Goal: Task Accomplishment & Management: Use online tool/utility

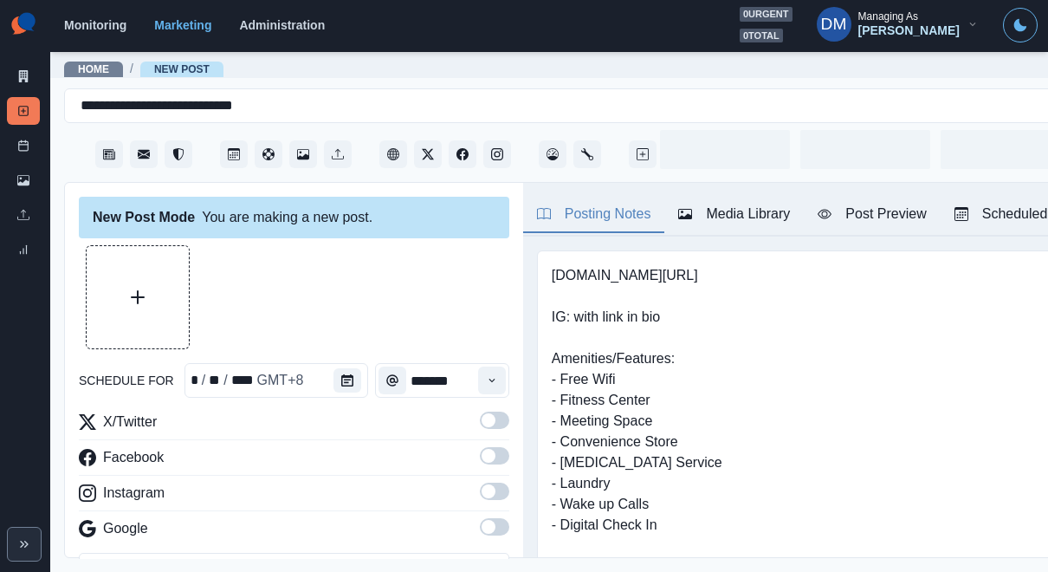
type input "*******"
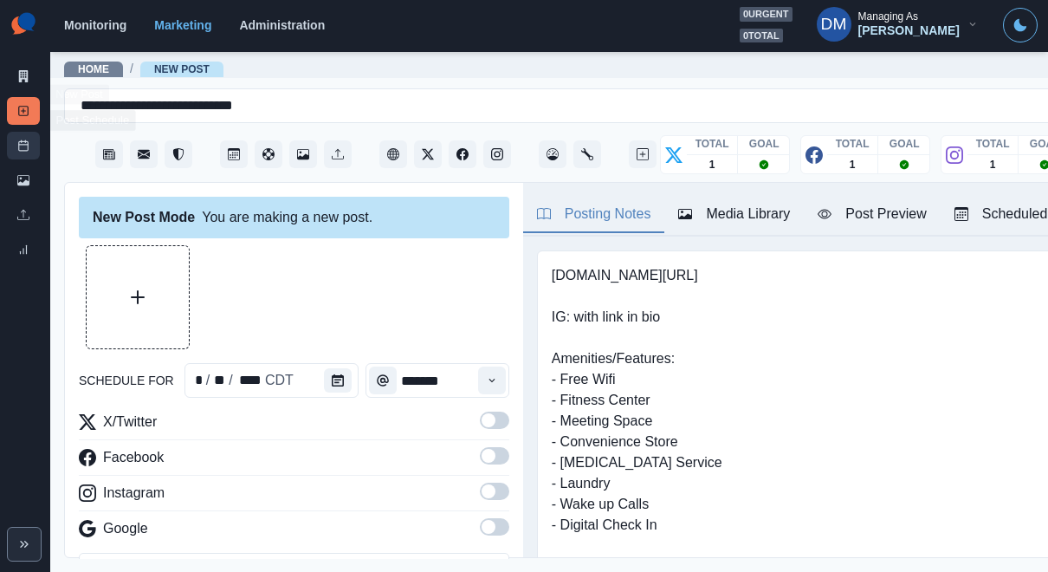
click at [29, 132] on link "Post Schedule" at bounding box center [23, 146] width 33 height 28
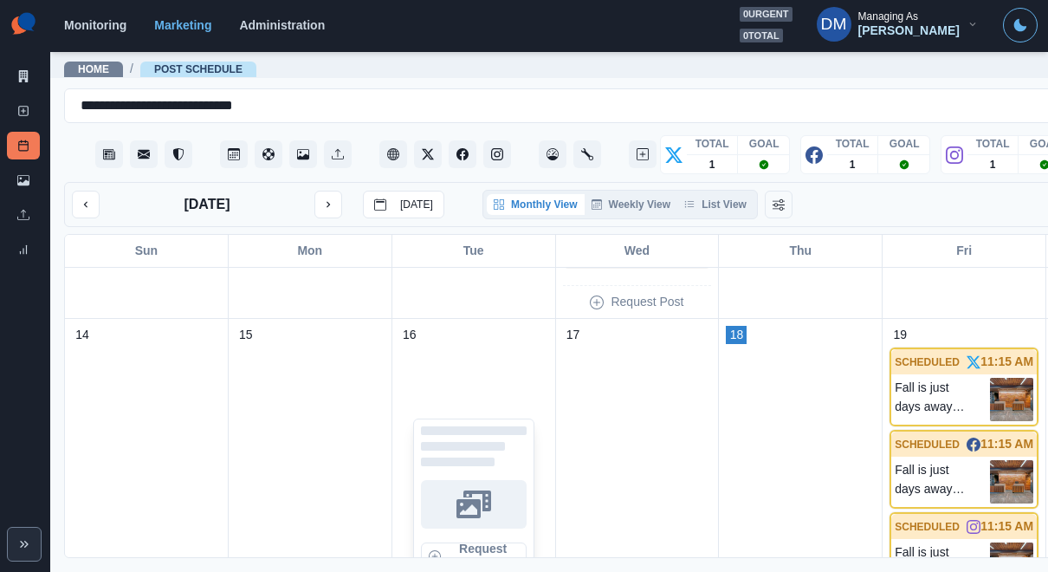
scroll to position [542, 0]
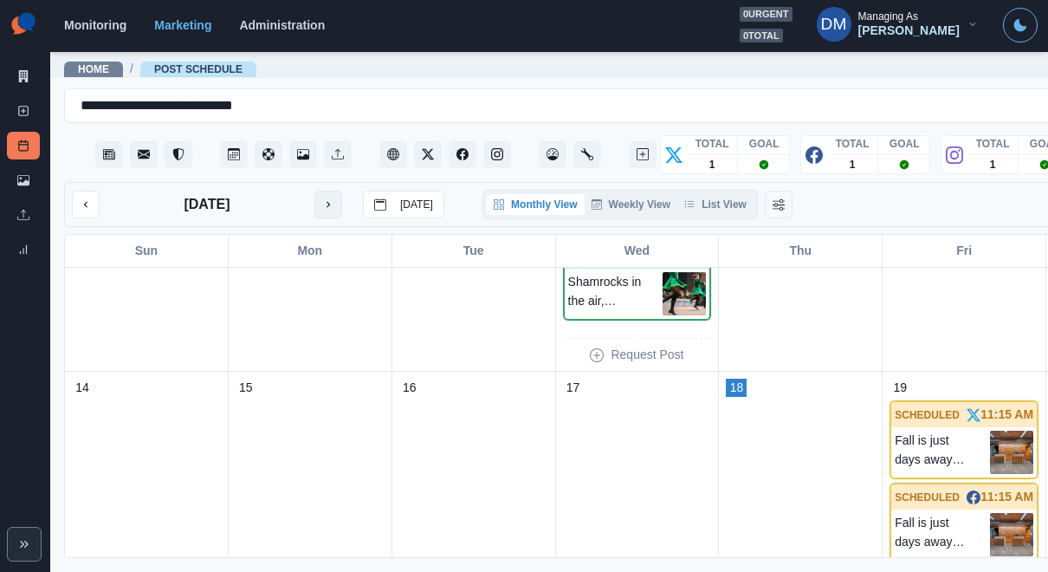
click at [326, 202] on icon "next month" at bounding box center [327, 205] width 3 height 6
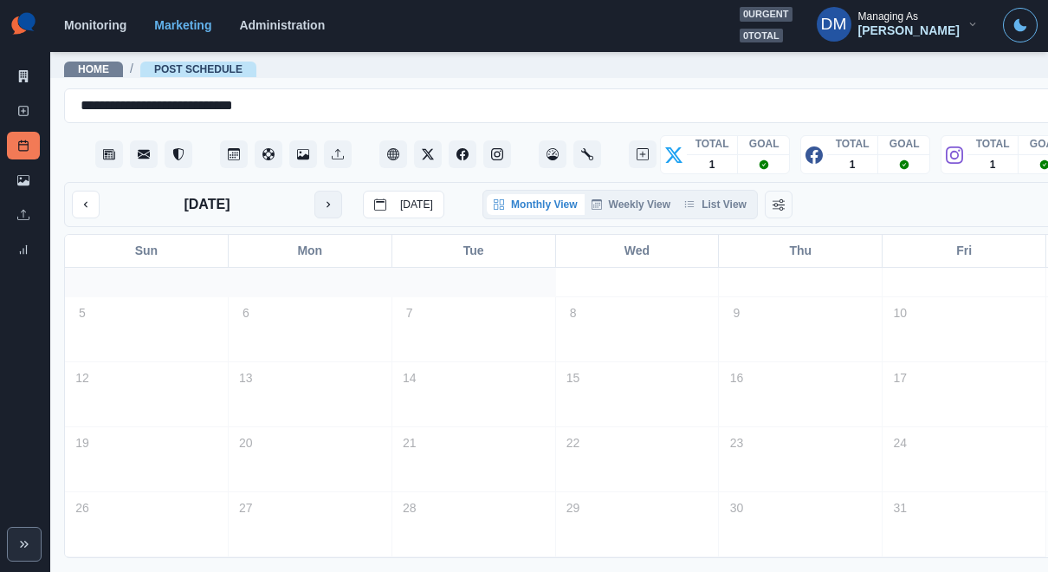
scroll to position [36, 0]
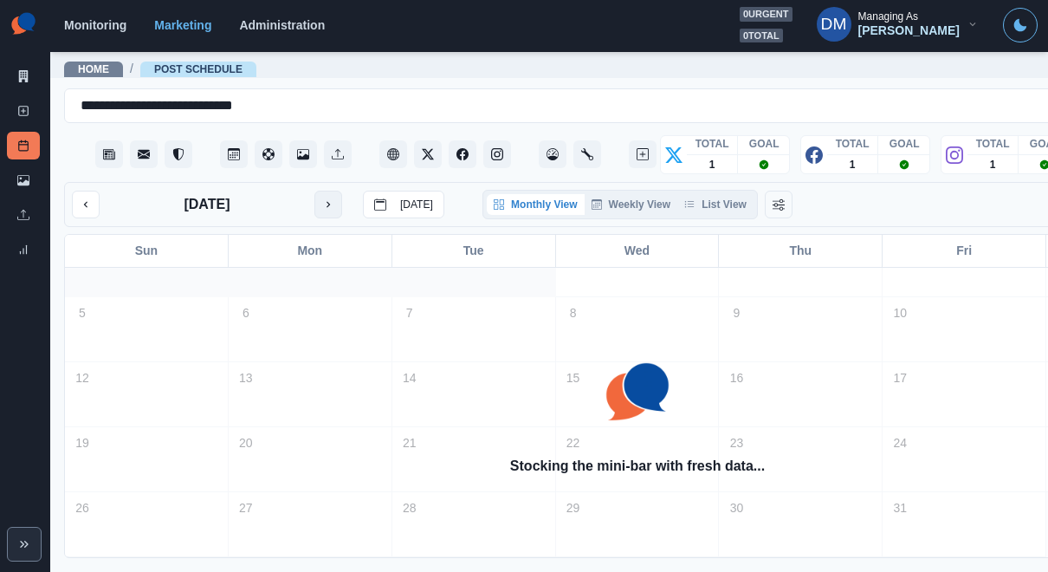
click at [326, 202] on icon "next month" at bounding box center [327, 205] width 3 height 6
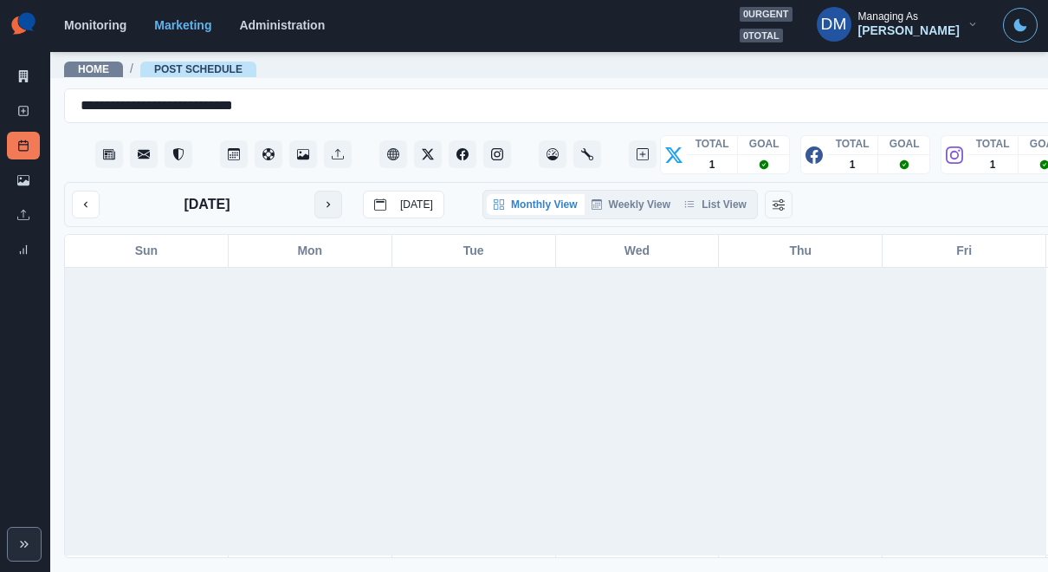
click at [326, 202] on icon "next month" at bounding box center [327, 205] width 3 height 6
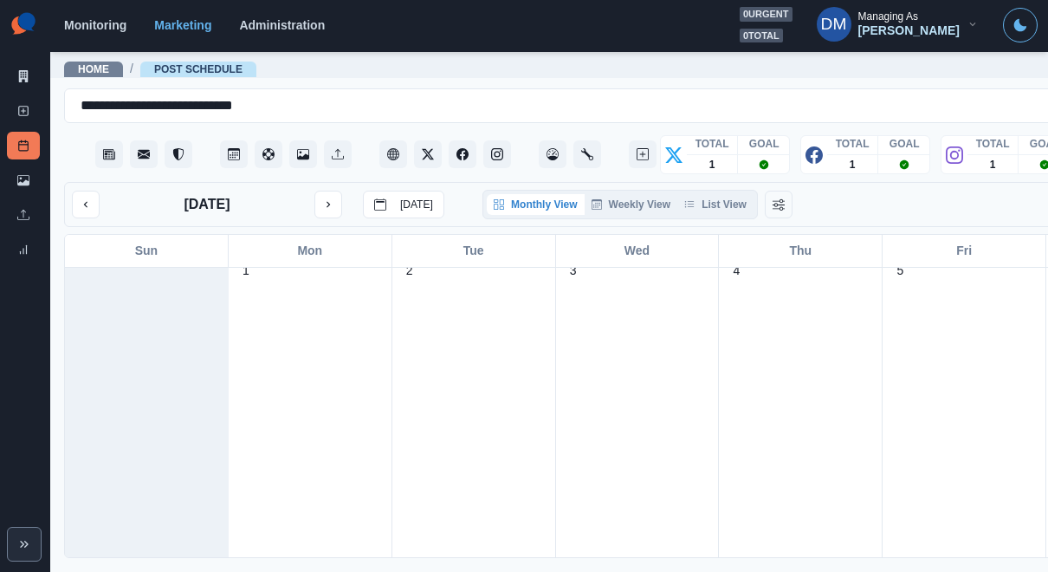
scroll to position [0, 0]
click at [29, 68] on link "Marketing Summary" at bounding box center [23, 76] width 33 height 28
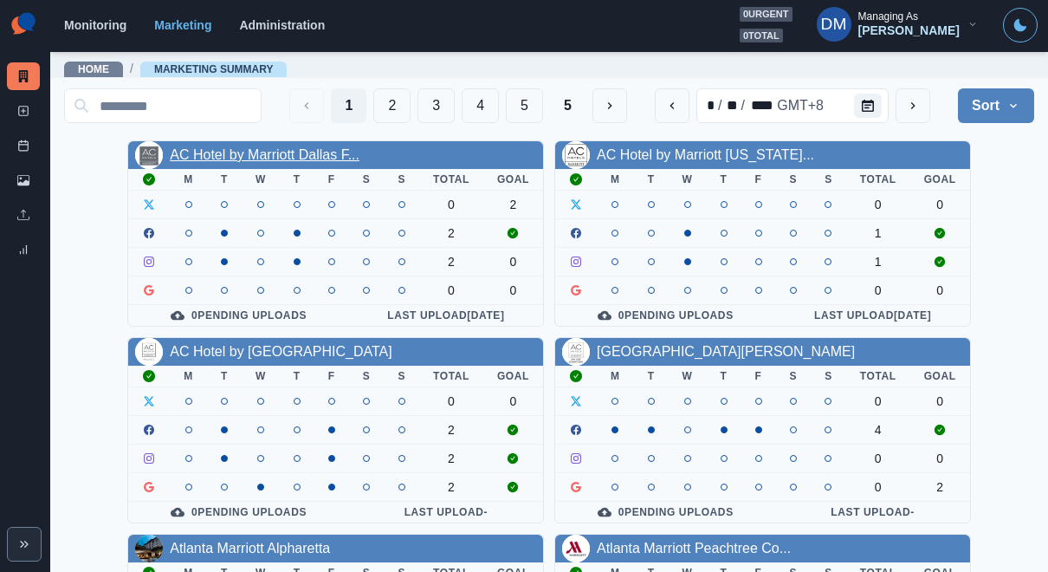
click at [334, 150] on link "AC Hotel by Marriott Dallas F..." at bounding box center [265, 154] width 190 height 15
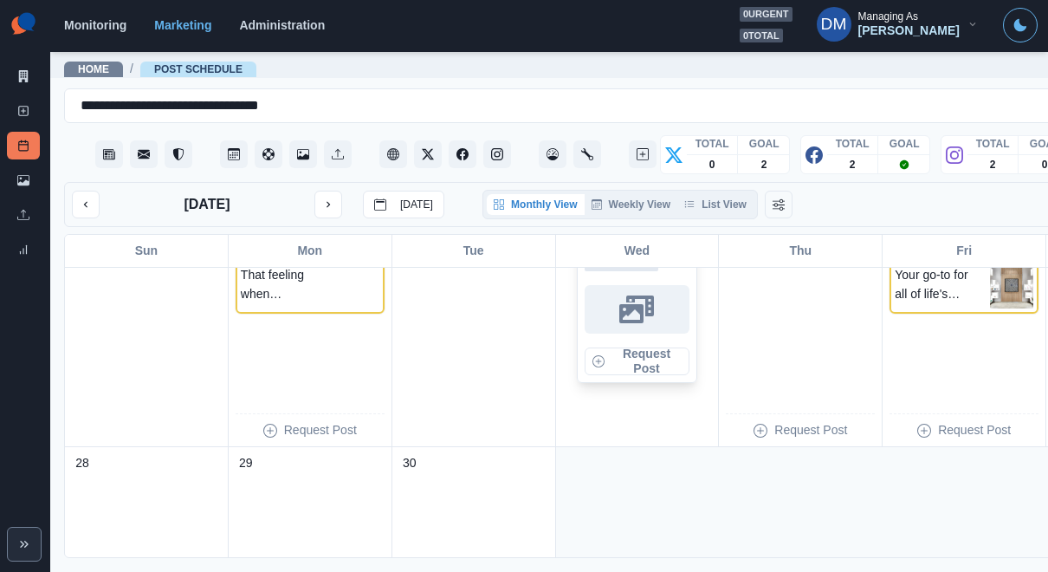
scroll to position [1129, 0]
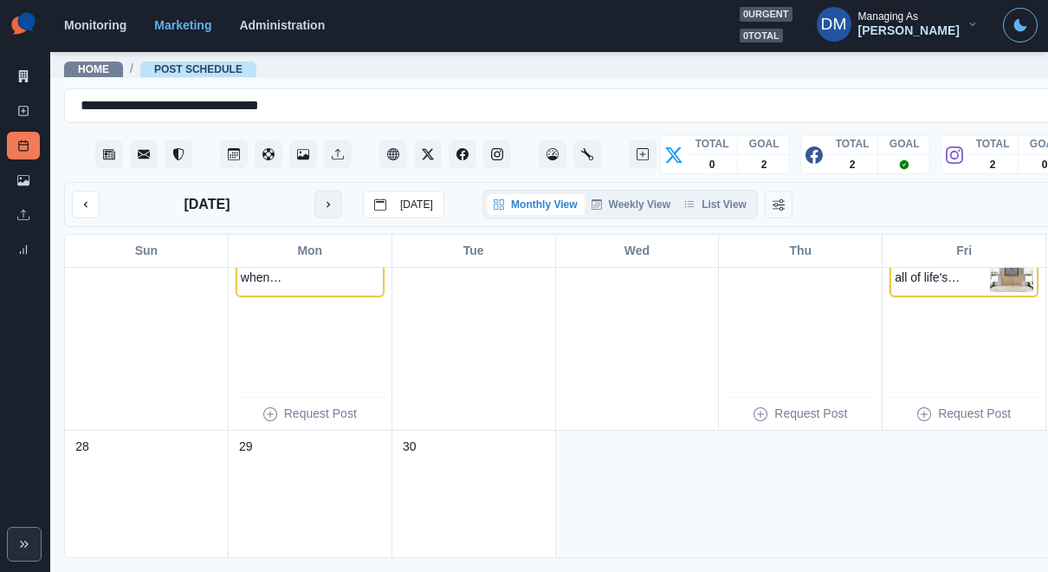
click at [322, 198] on icon "next month" at bounding box center [328, 204] width 12 height 12
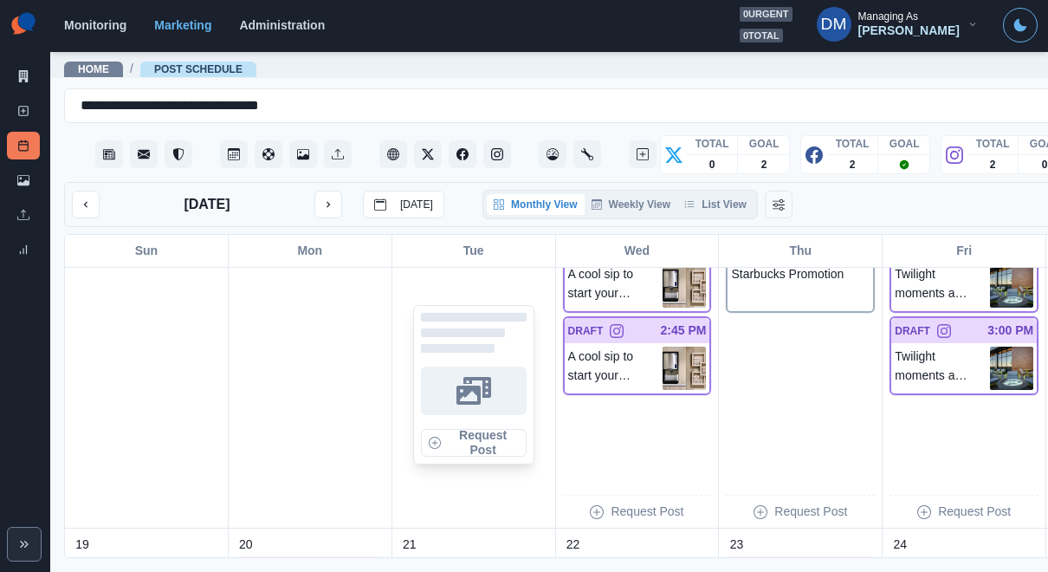
scroll to position [0, 2]
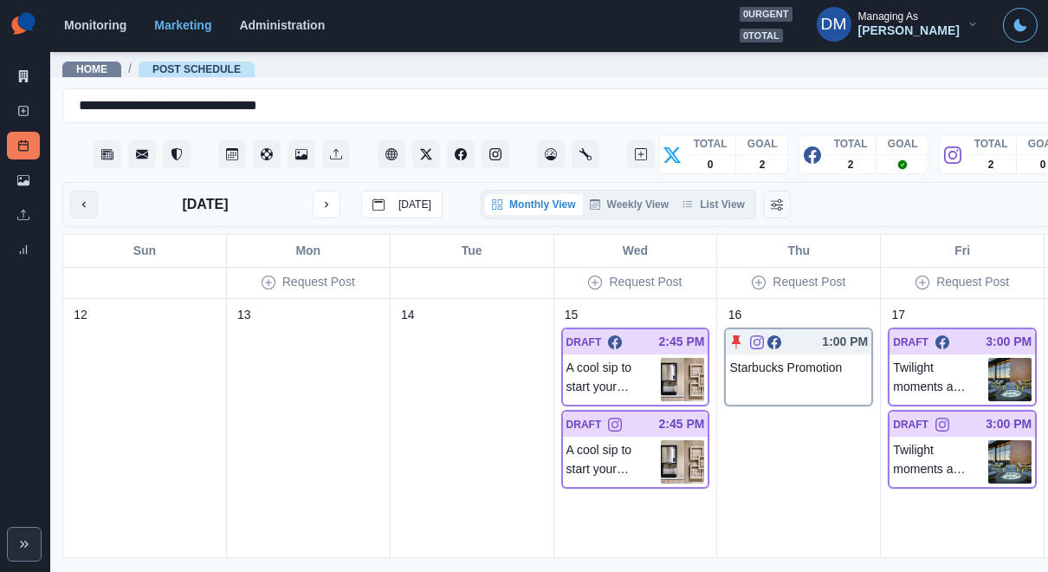
click at [80, 191] on button "previous month" at bounding box center [84, 205] width 28 height 28
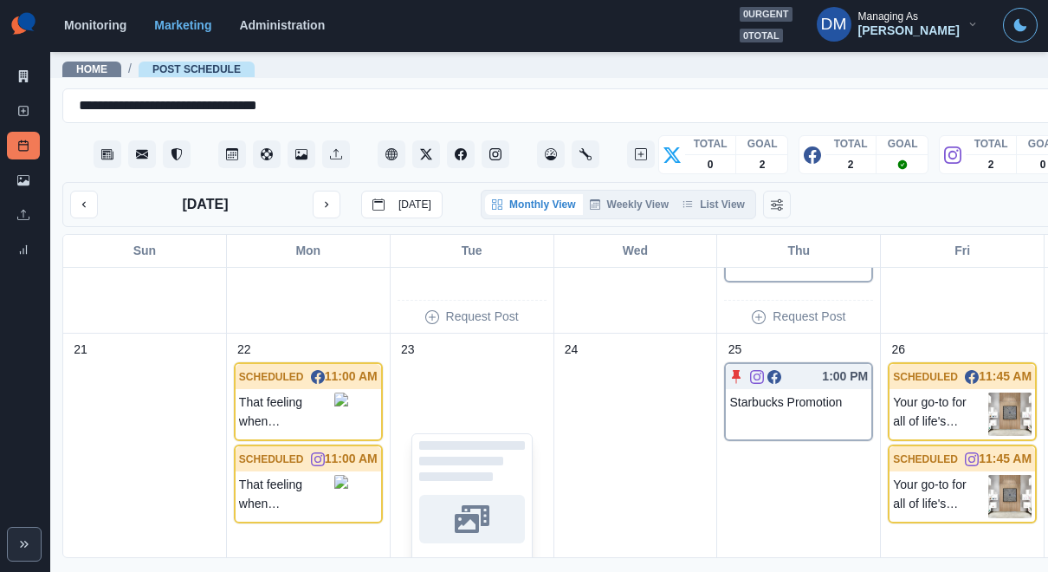
scroll to position [908, 0]
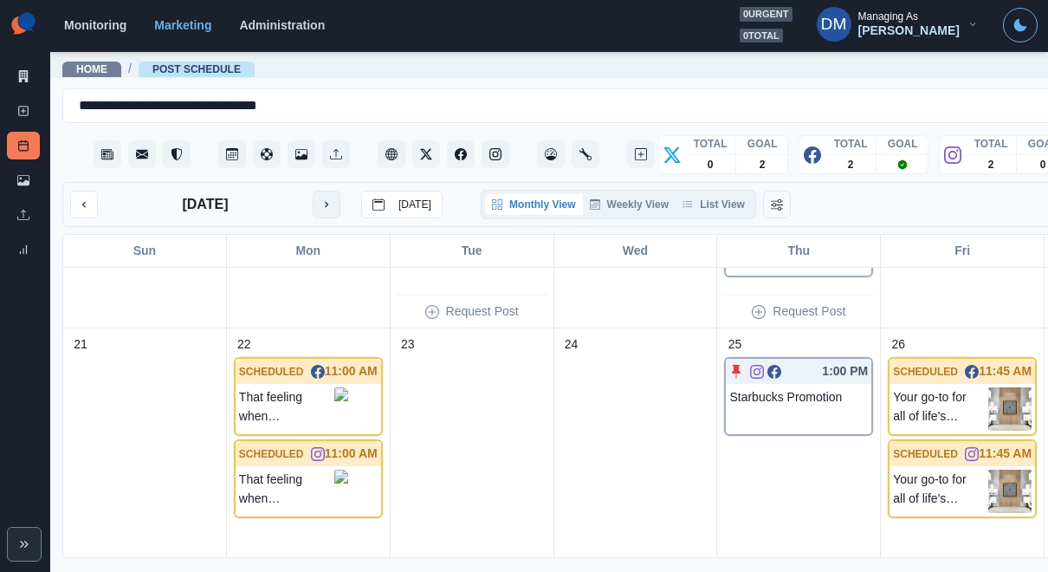
click at [313, 191] on button "next month" at bounding box center [327, 205] width 28 height 28
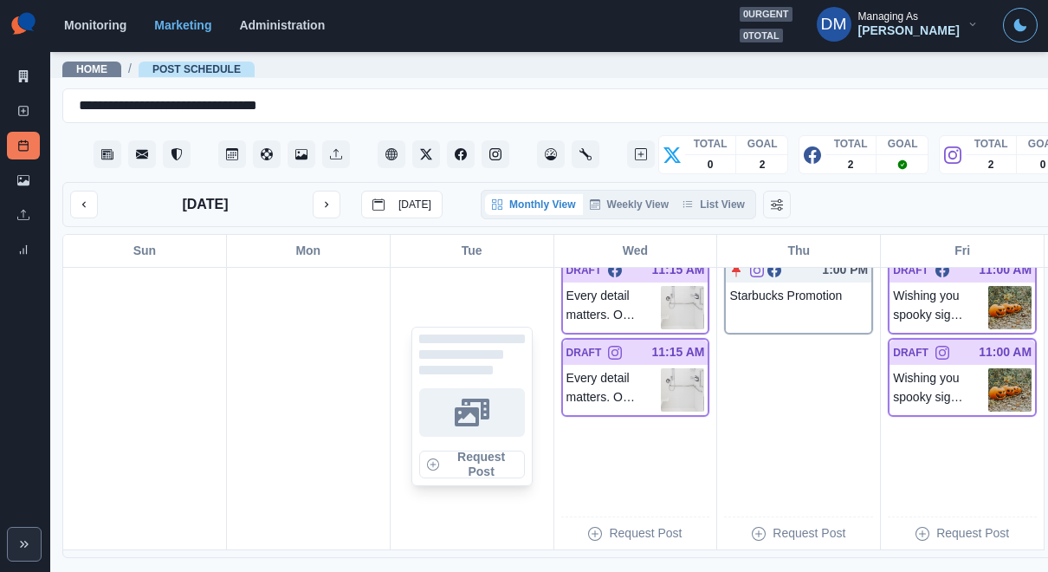
scroll to position [1326, 0]
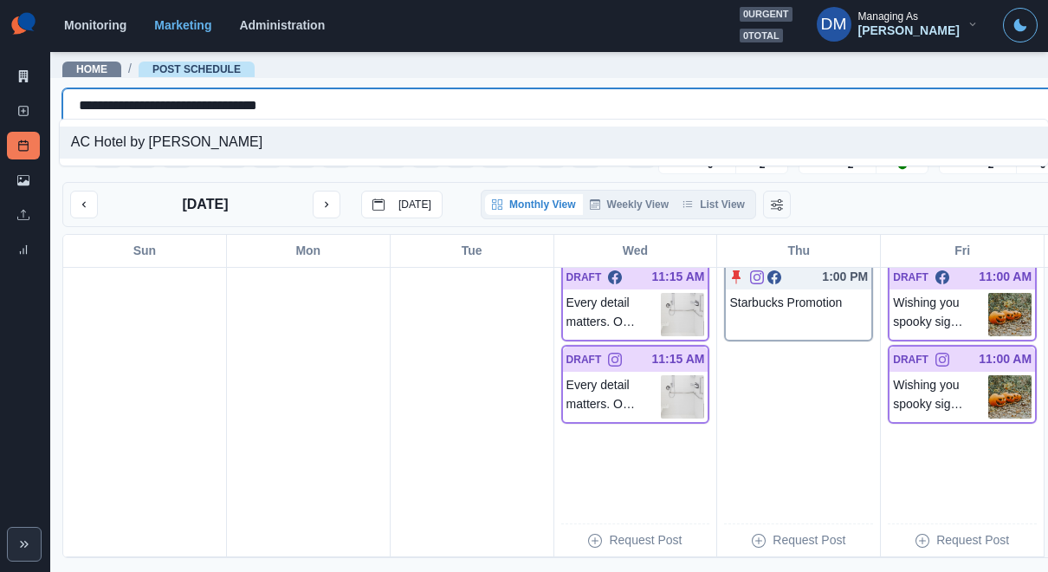
click at [252, 94] on div "**********" at bounding box center [613, 106] width 1068 height 24
paste input "text"
type input "**********"
click at [194, 135] on div "AC Hotel by [GEOGRAPHIC_DATA]" at bounding box center [554, 142] width 988 height 32
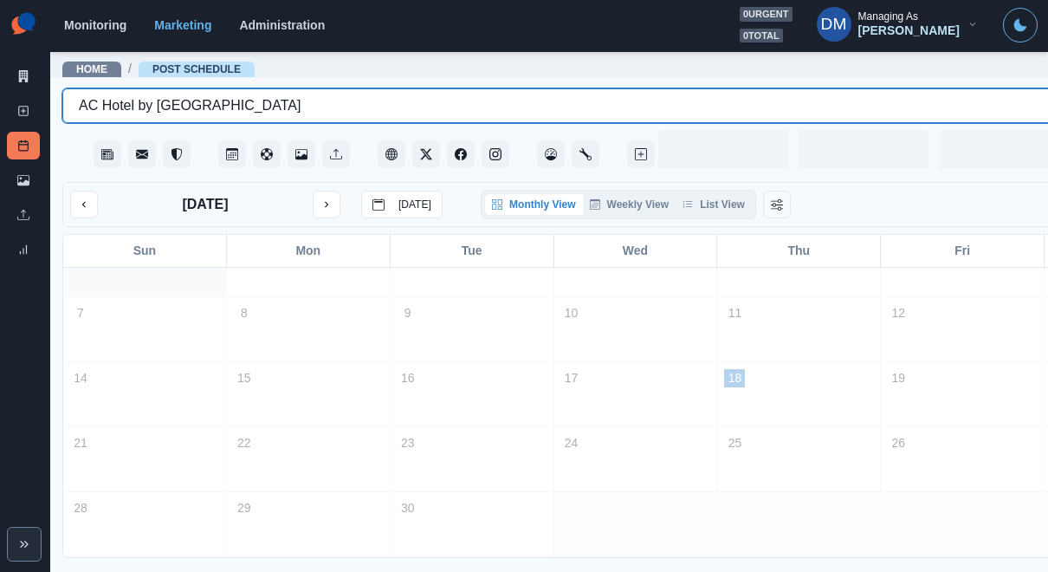
scroll to position [36, 0]
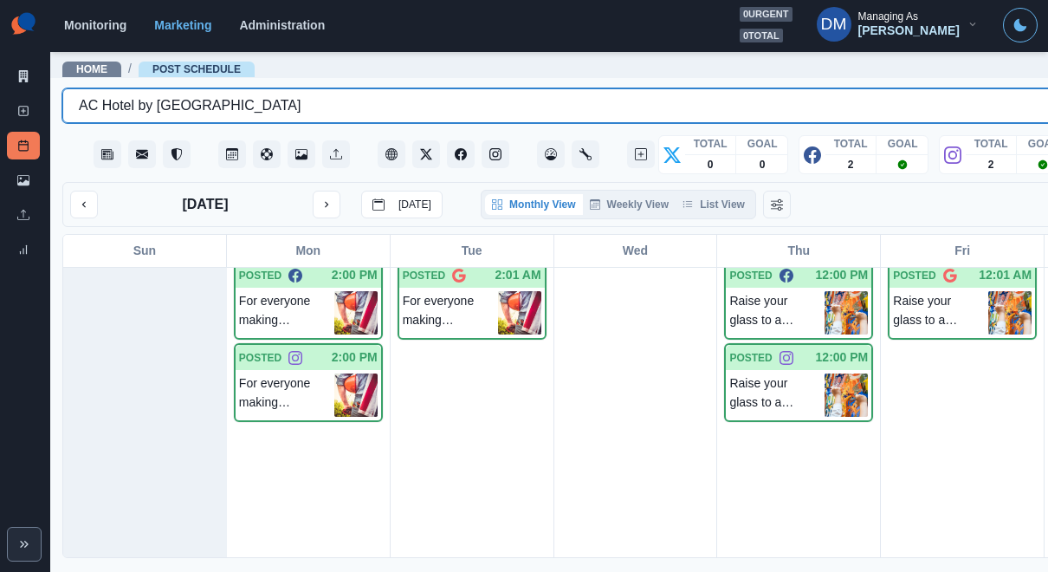
click at [888, 418] on div "5 POSTED 12:01 AM Raise your glass to a canvas of flavors and colors! 🍷🎨 This […" at bounding box center [962, 412] width 149 height 347
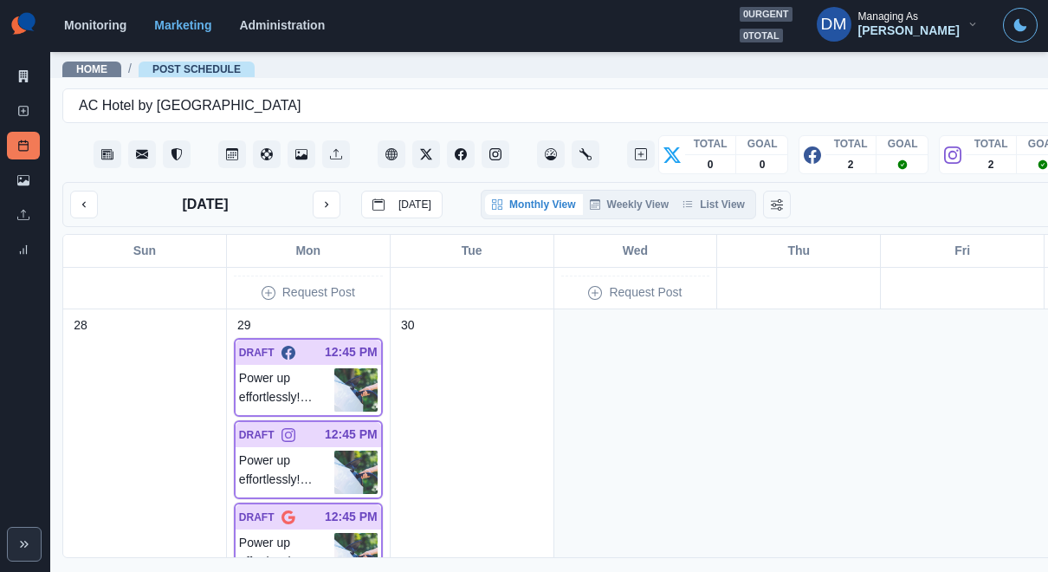
scroll to position [1649, 0]
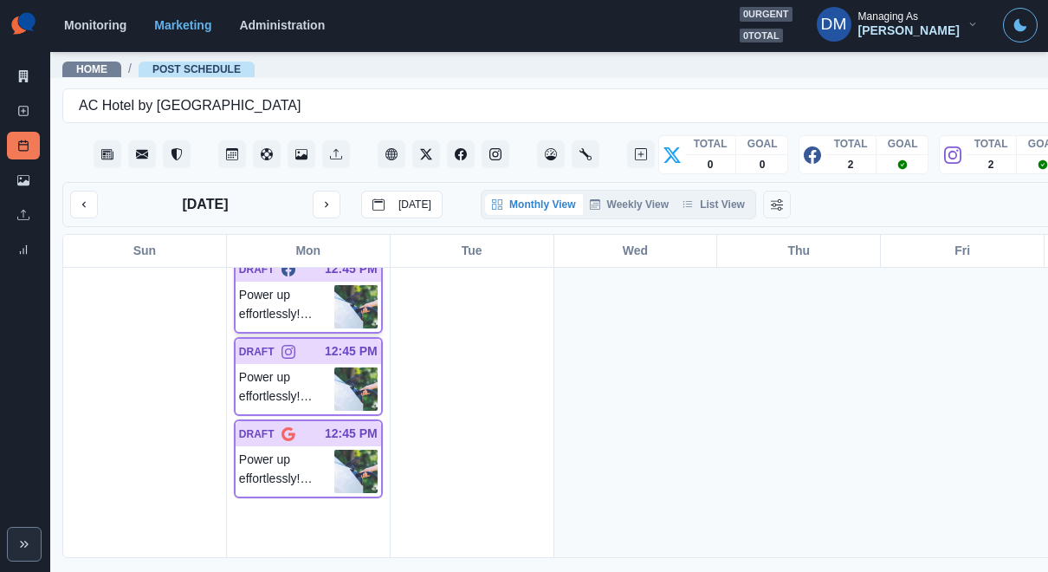
click at [334, 285] on img at bounding box center [355, 306] width 43 height 43
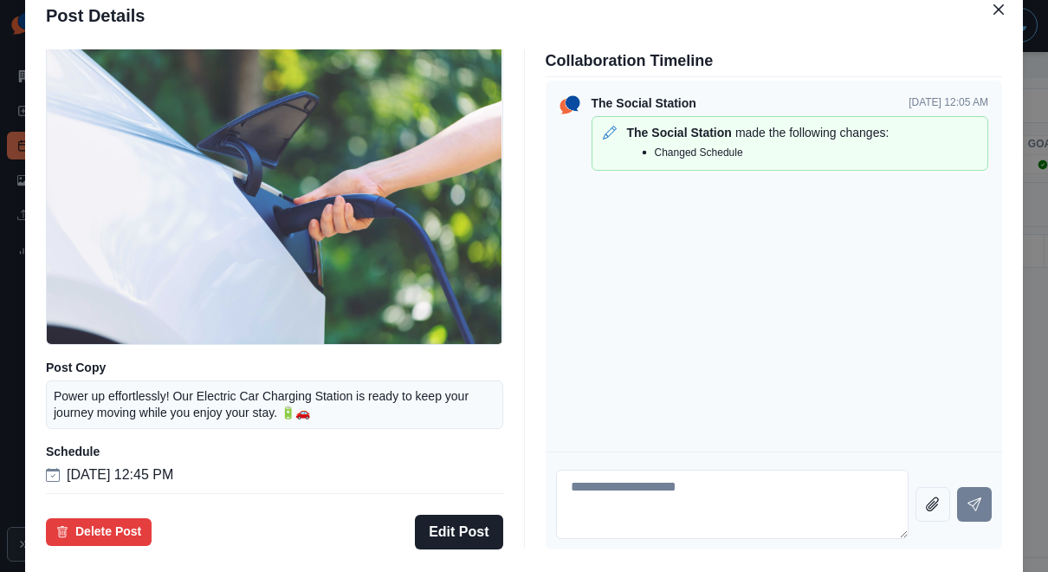
scroll to position [126, 0]
click at [120, 381] on div "Post Details Facebook Draft Media Post Copy Power up effortlessly! Our Electric…" at bounding box center [524, 286] width 1048 height 572
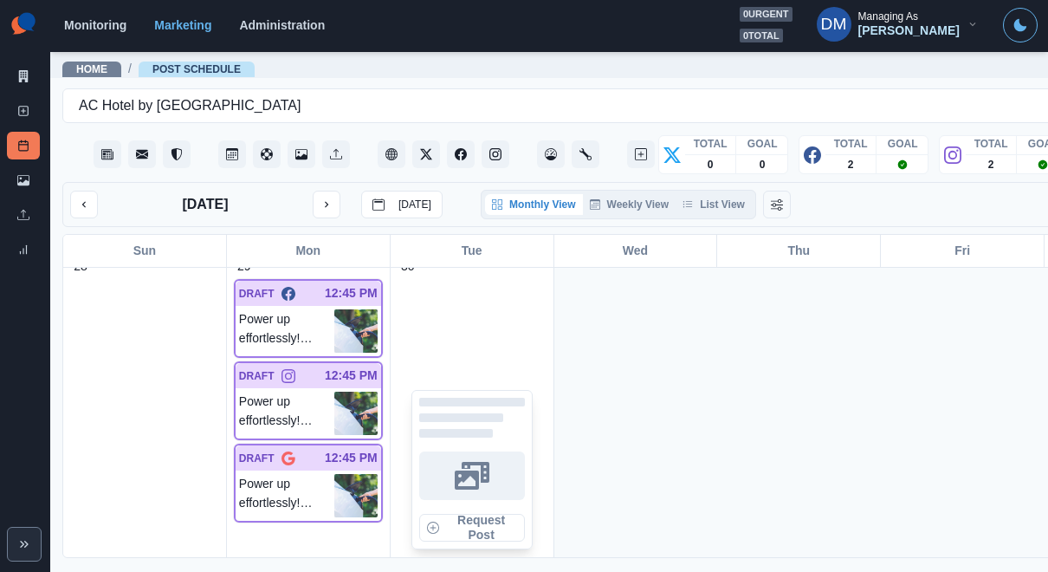
scroll to position [1619, 0]
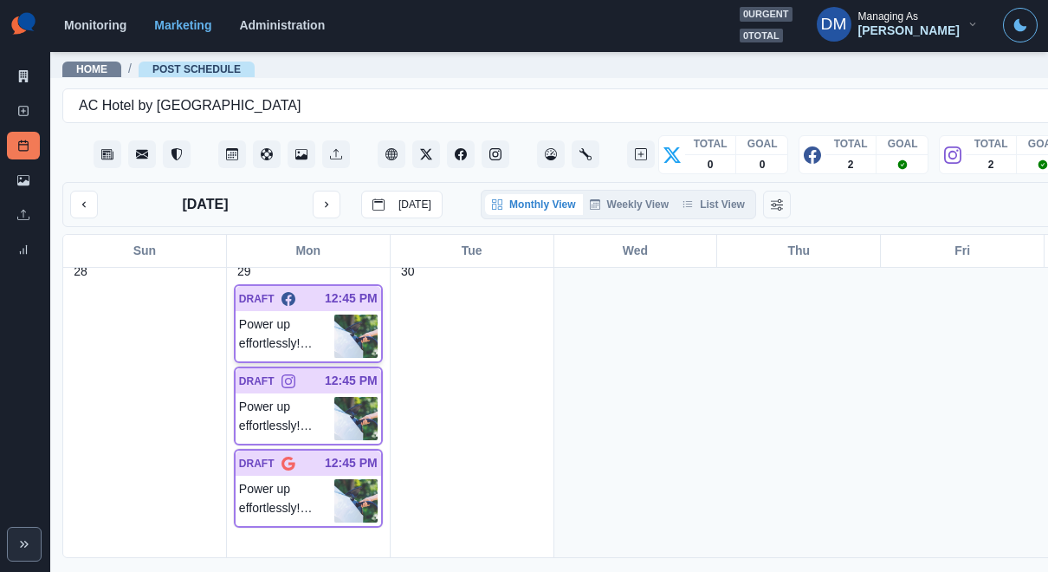
click at [334, 314] on img at bounding box center [355, 335] width 43 height 43
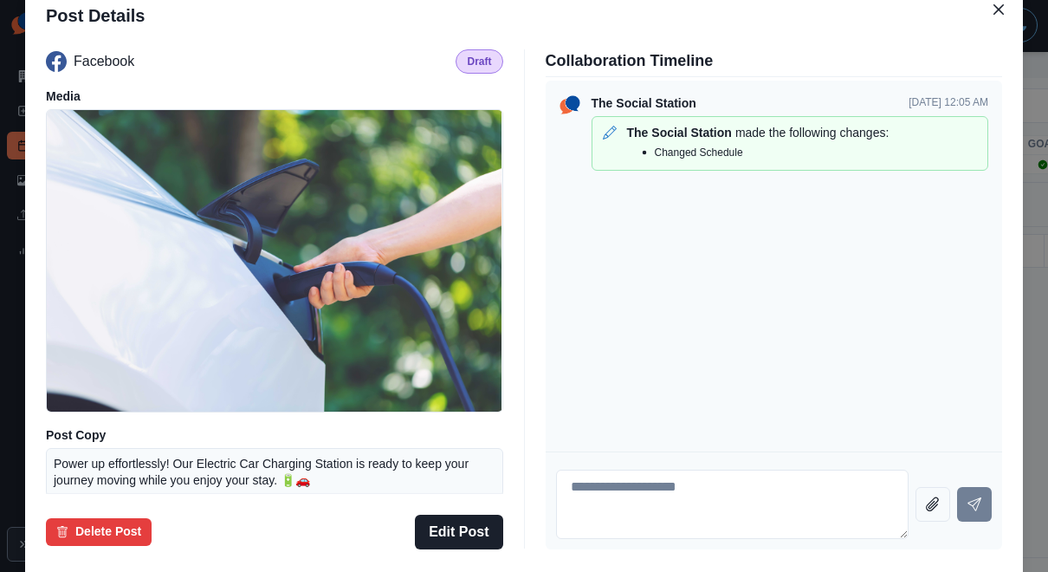
scroll to position [126, 0]
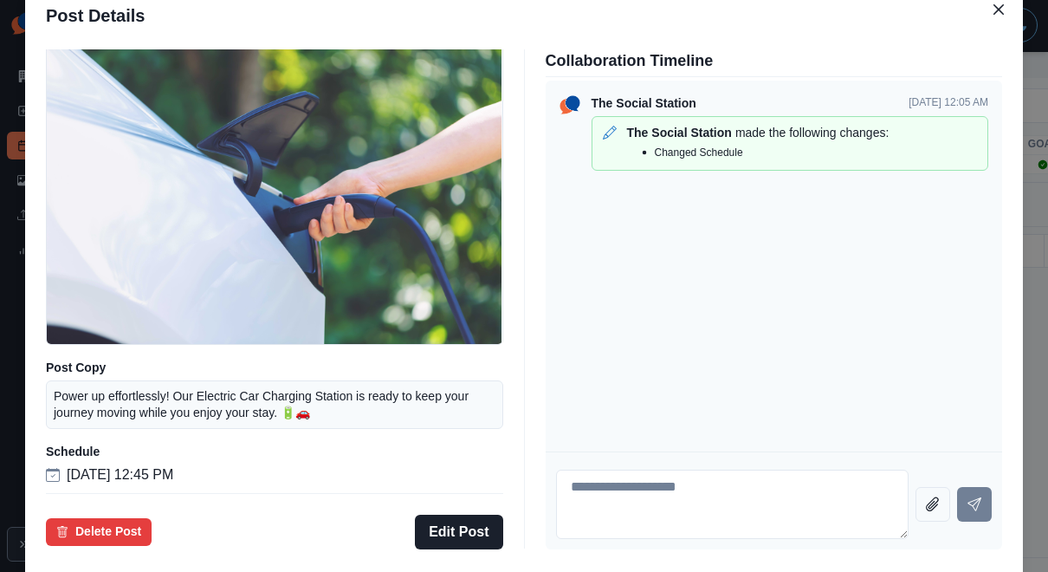
click at [116, 333] on div "Post Details Facebook Draft Media Post Copy Power up effortlessly! Our Electric…" at bounding box center [524, 286] width 1048 height 572
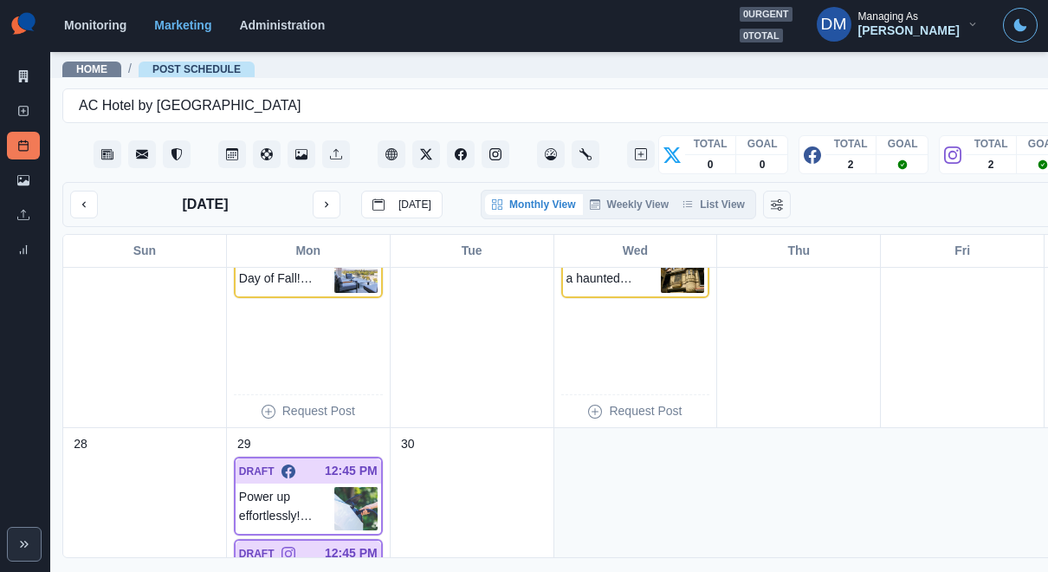
scroll to position [1323, 0]
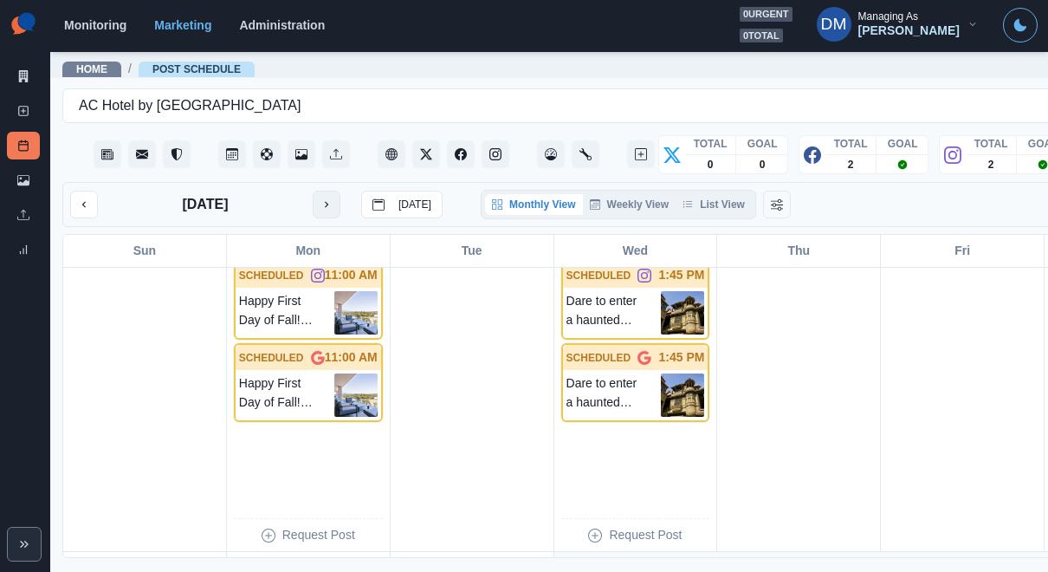
click at [313, 191] on button "next month" at bounding box center [327, 205] width 28 height 28
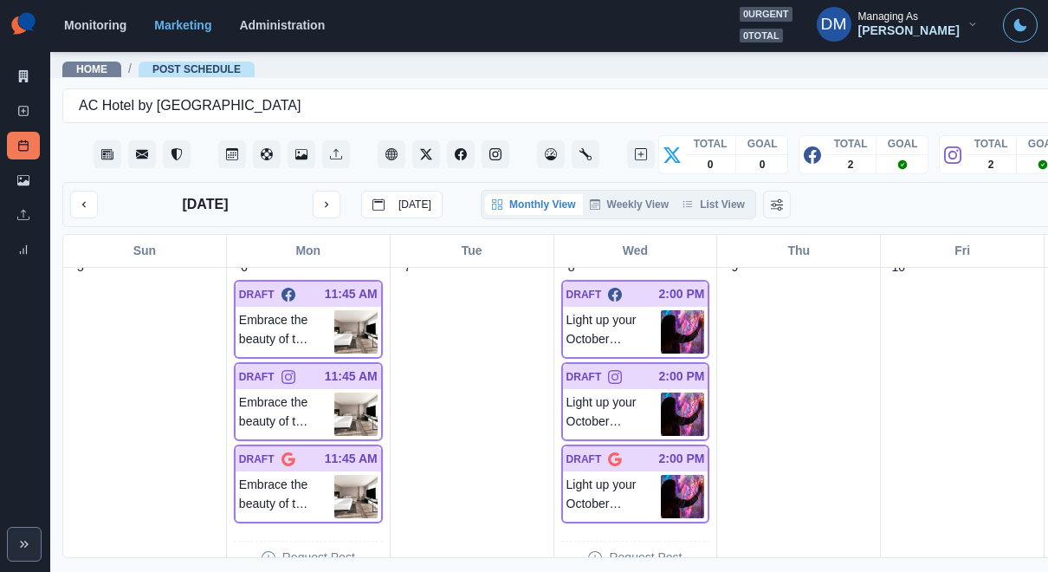
scroll to position [338, 0]
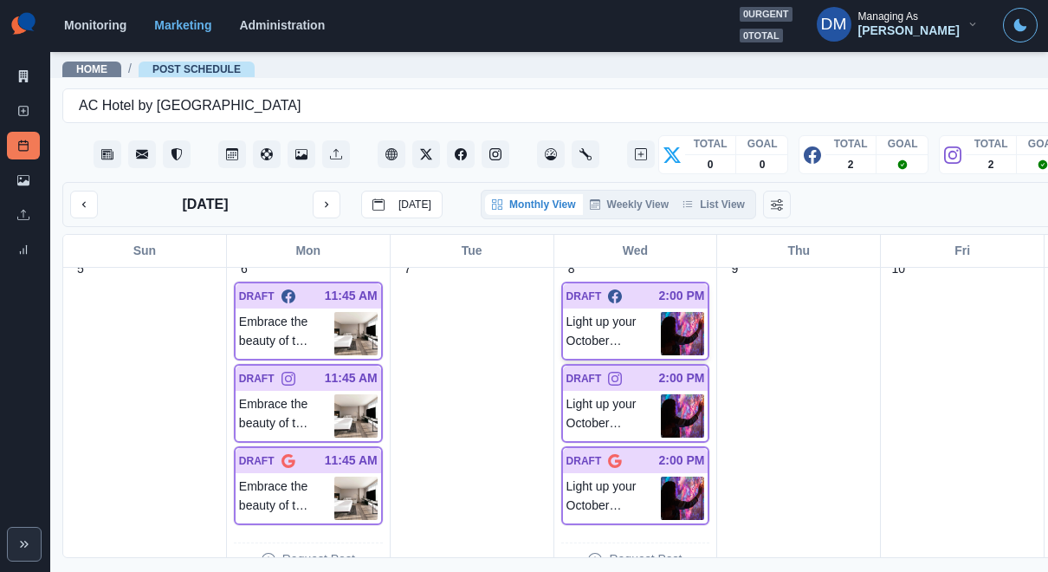
click at [661, 312] on img at bounding box center [682, 333] width 43 height 43
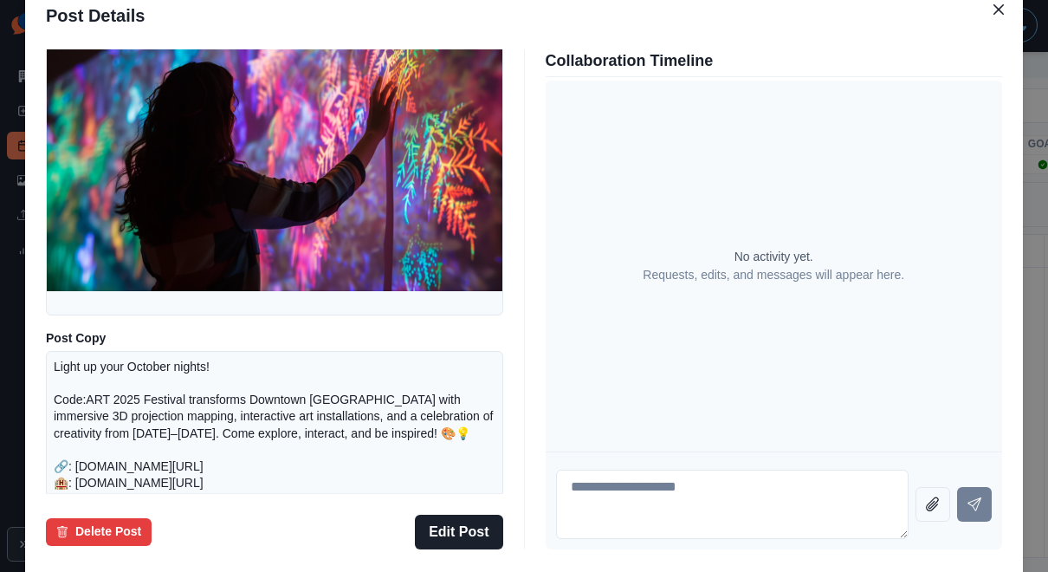
scroll to position [95, 0]
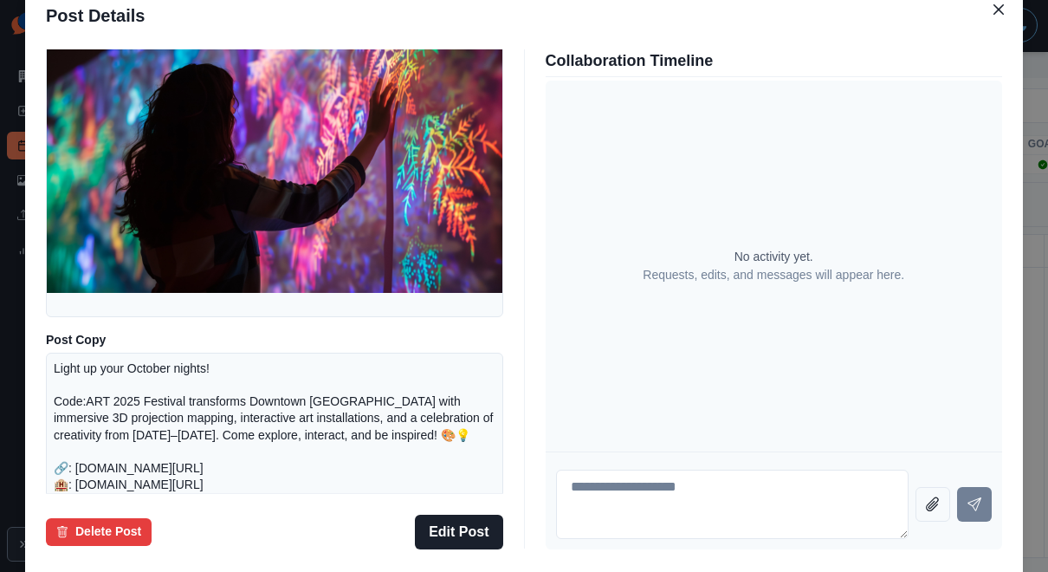
click at [94, 328] on div "Post Details Facebook Draft Media Post Copy Light up your October nights! Code:…" at bounding box center [524, 286] width 1048 height 572
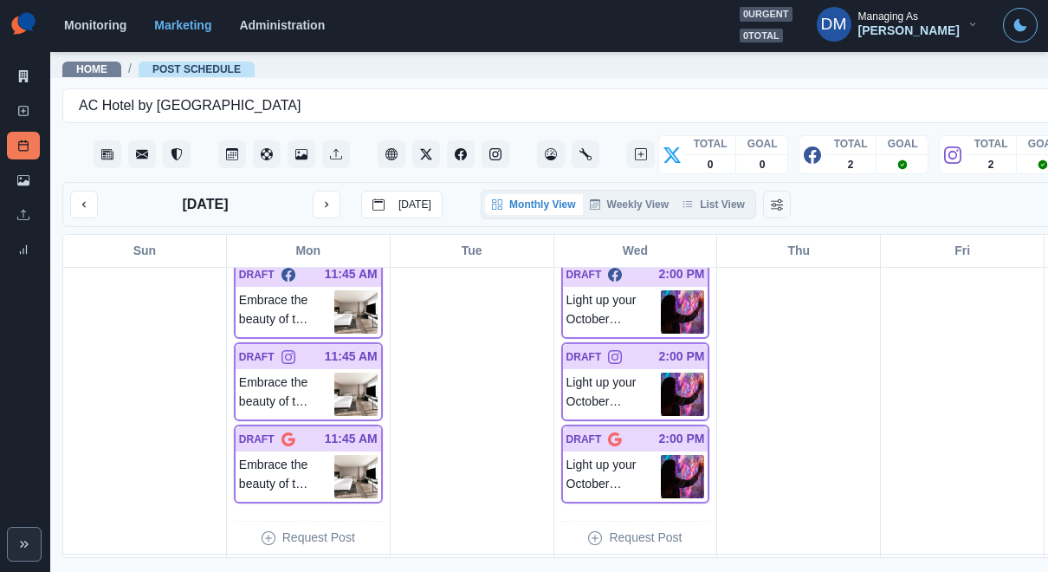
scroll to position [0, 0]
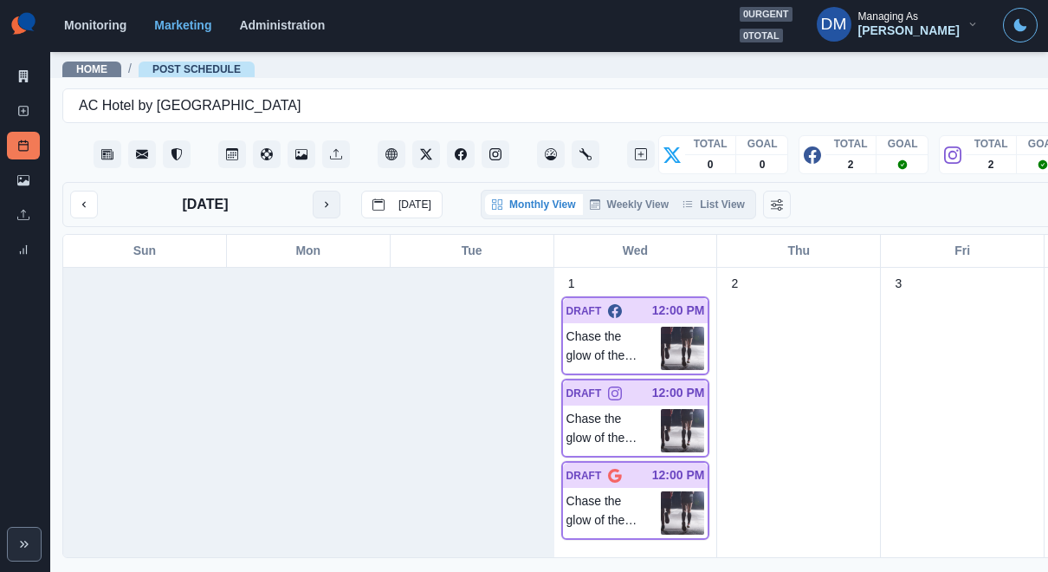
click at [320, 198] on icon "next month" at bounding box center [326, 204] width 12 height 12
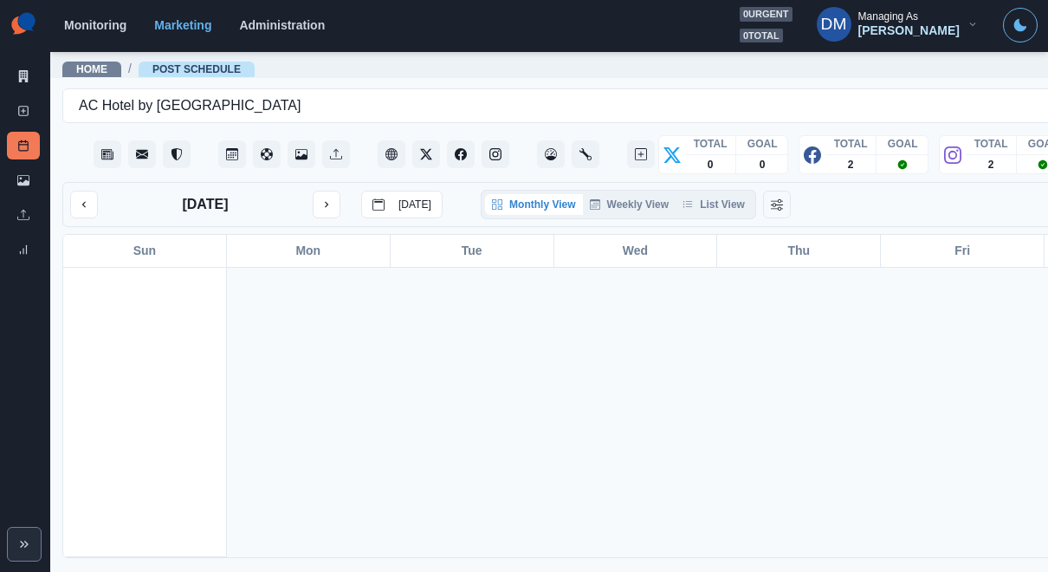
scroll to position [1334, 0]
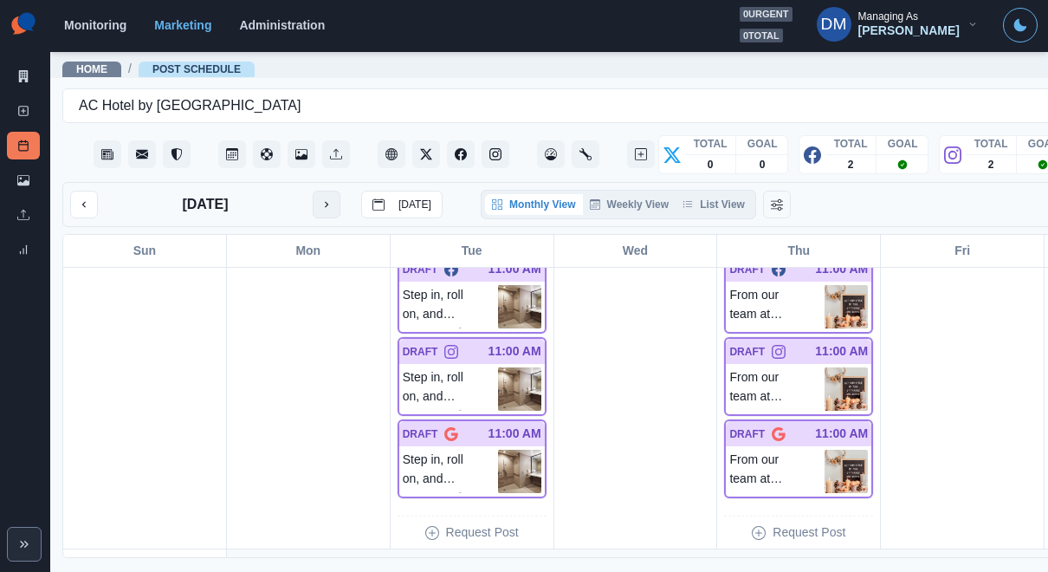
click at [320, 198] on icon "next month" at bounding box center [326, 204] width 12 height 12
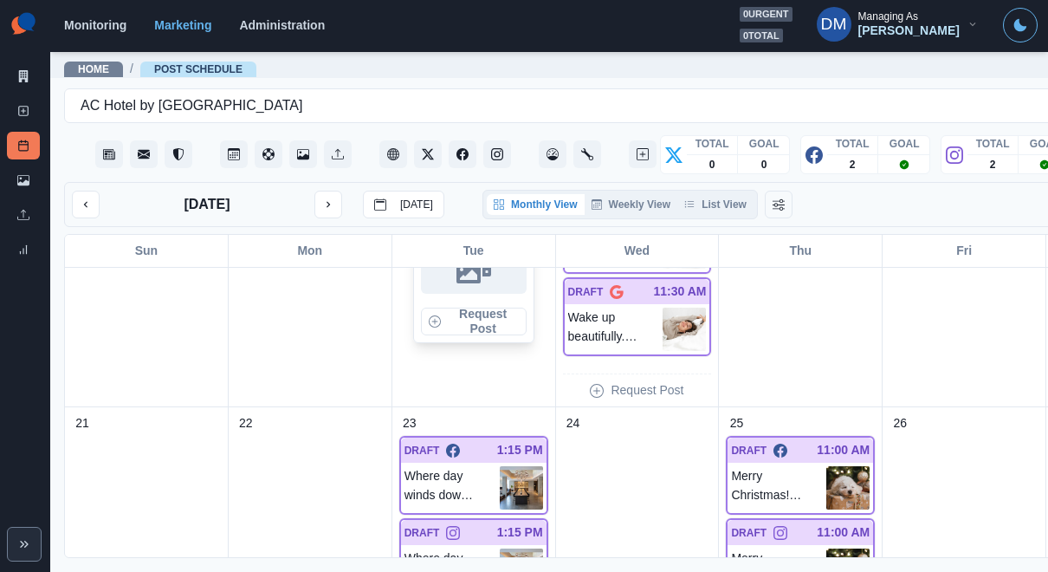
scroll to position [897, 0]
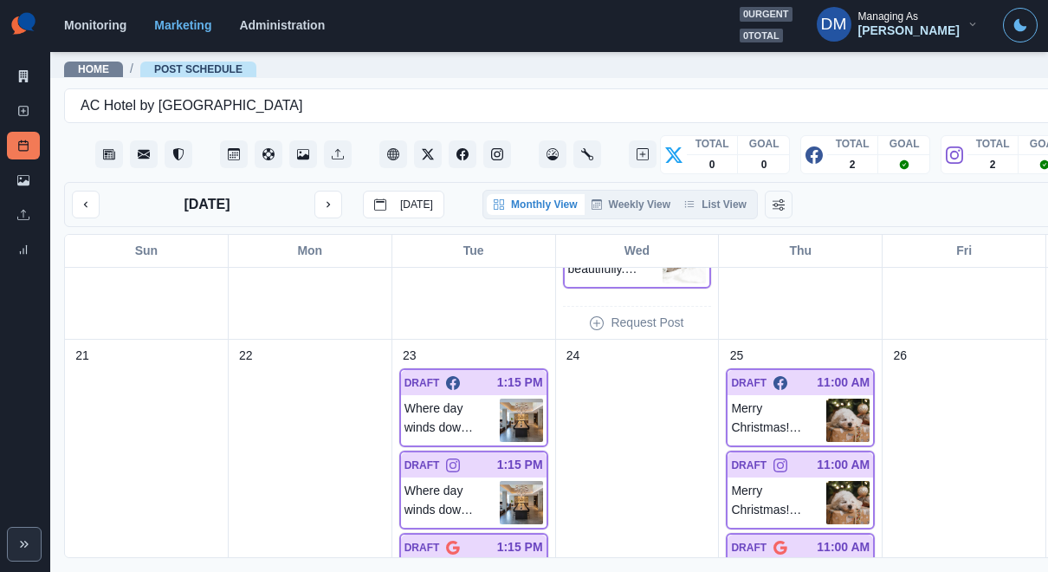
click at [314, 191] on button "next month" at bounding box center [328, 205] width 28 height 28
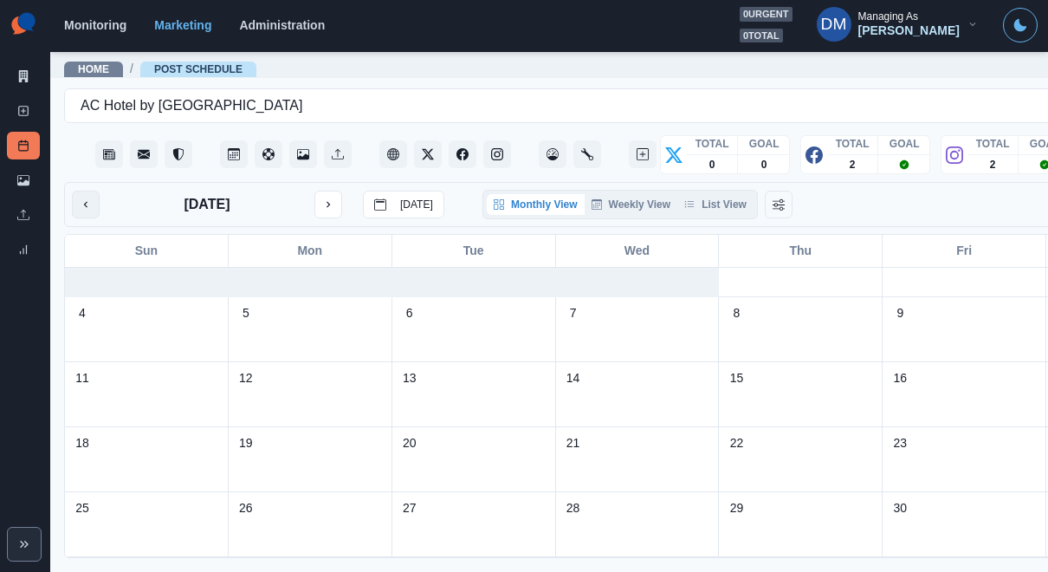
click at [80, 198] on icon "previous month" at bounding box center [86, 204] width 12 height 12
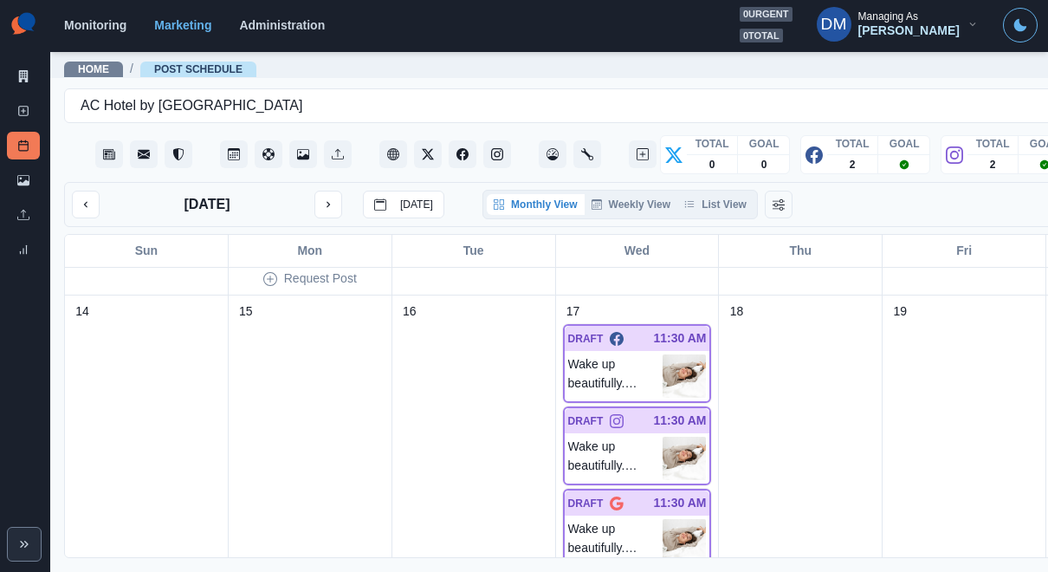
scroll to position [371, 0]
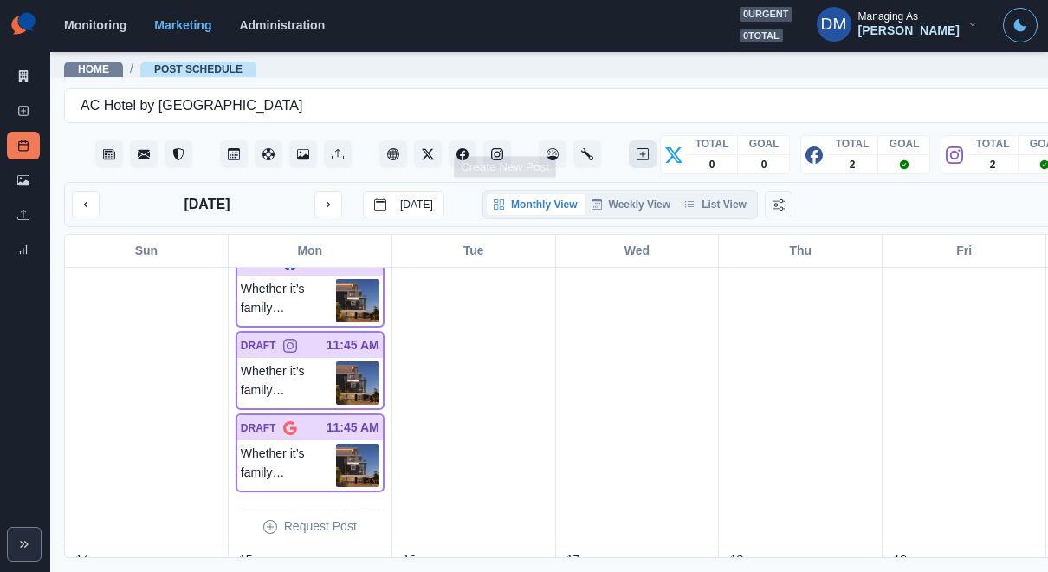
click at [629, 144] on button "Create New Post" at bounding box center [643, 154] width 28 height 28
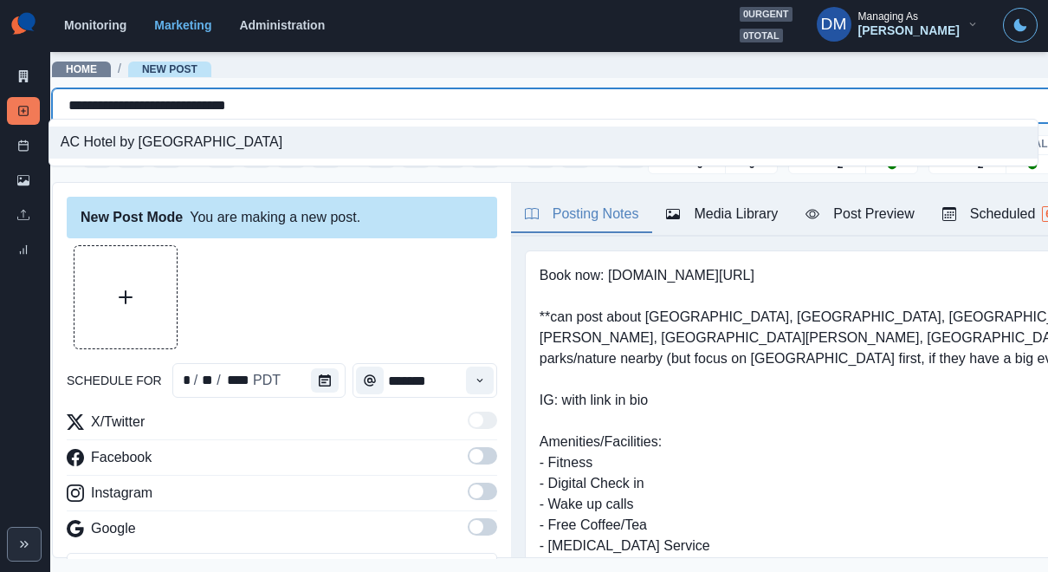
drag, startPoint x: 61, startPoint y: 100, endPoint x: 217, endPoint y: 99, distance: 155.0
click at [217, 99] on div "**********" at bounding box center [602, 106] width 1068 height 24
click at [889, 320] on pre "Book now: [DOMAIN_NAME][URL] **can post about [GEOGRAPHIC_DATA], [GEOGRAPHIC_DA…" at bounding box center [855, 525] width 630 height 520
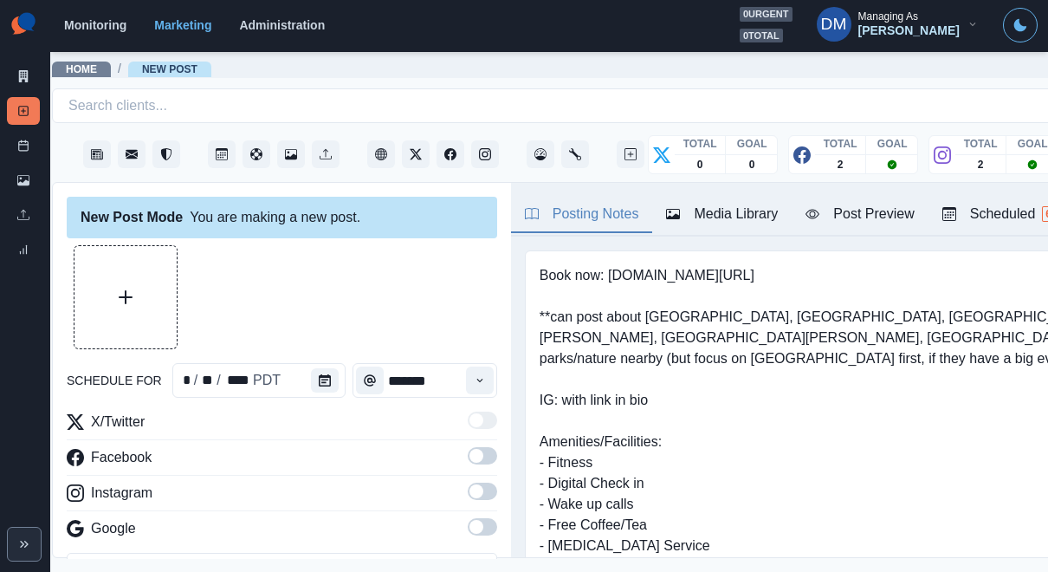
scroll to position [0, 13]
click at [29, 132] on link "Post Schedule" at bounding box center [23, 146] width 33 height 28
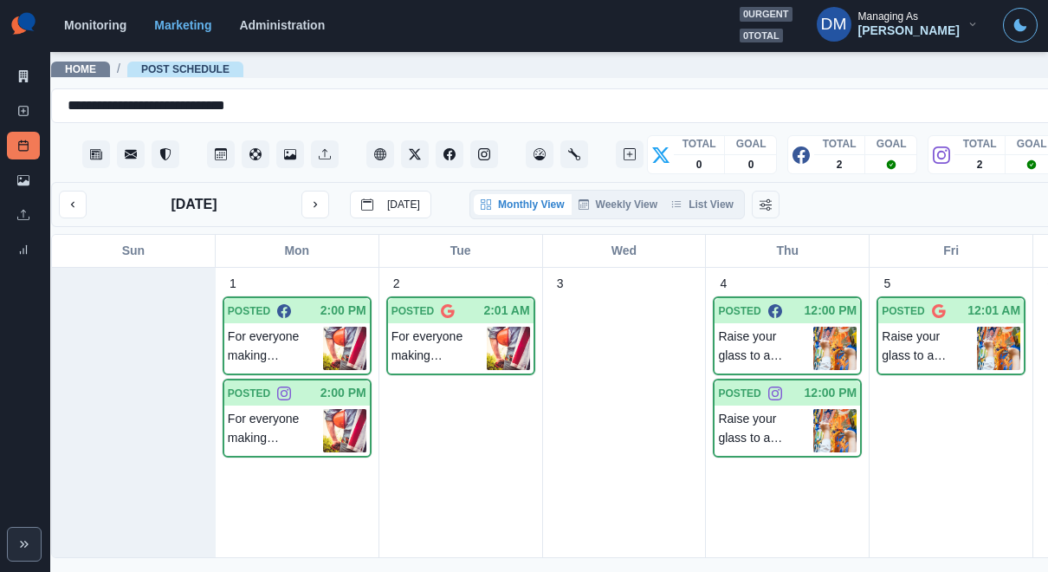
click at [302, 191] on div "[DATE] [DATE]" at bounding box center [245, 205] width 372 height 28
click at [309, 198] on icon "next month" at bounding box center [315, 204] width 12 height 12
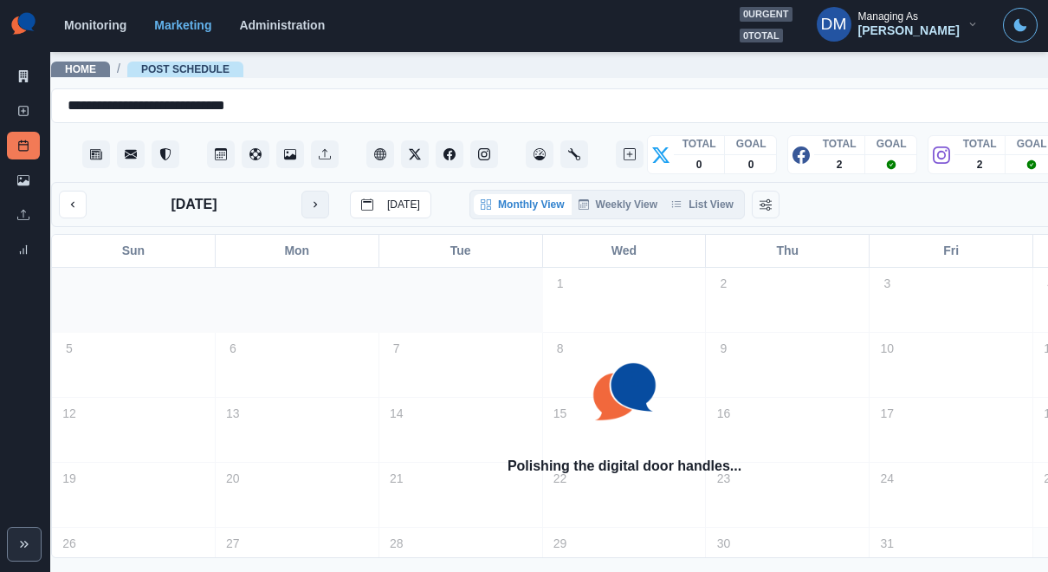
click at [309, 198] on icon "next month" at bounding box center [315, 204] width 12 height 12
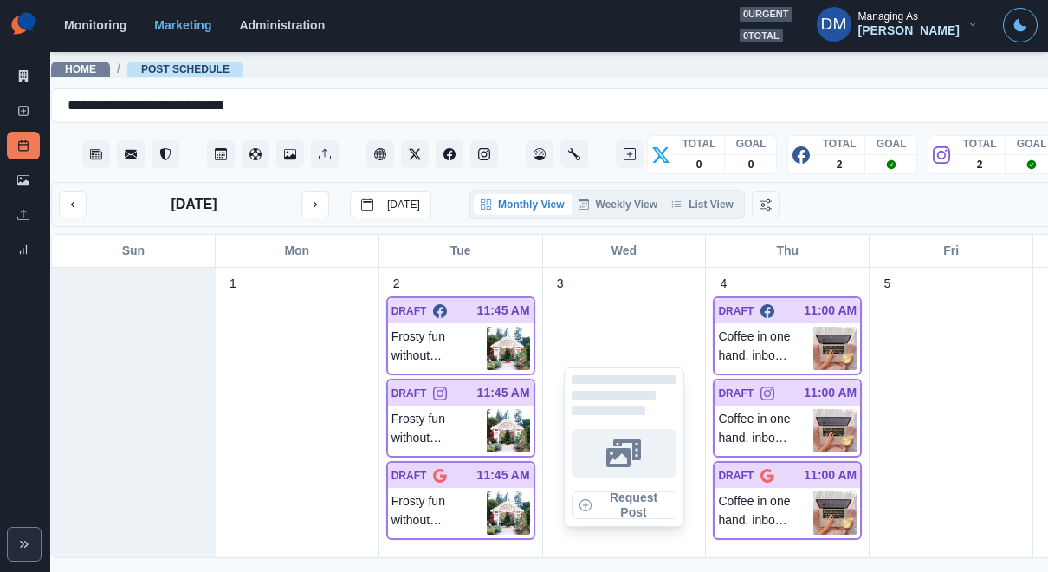
scroll to position [44, 0]
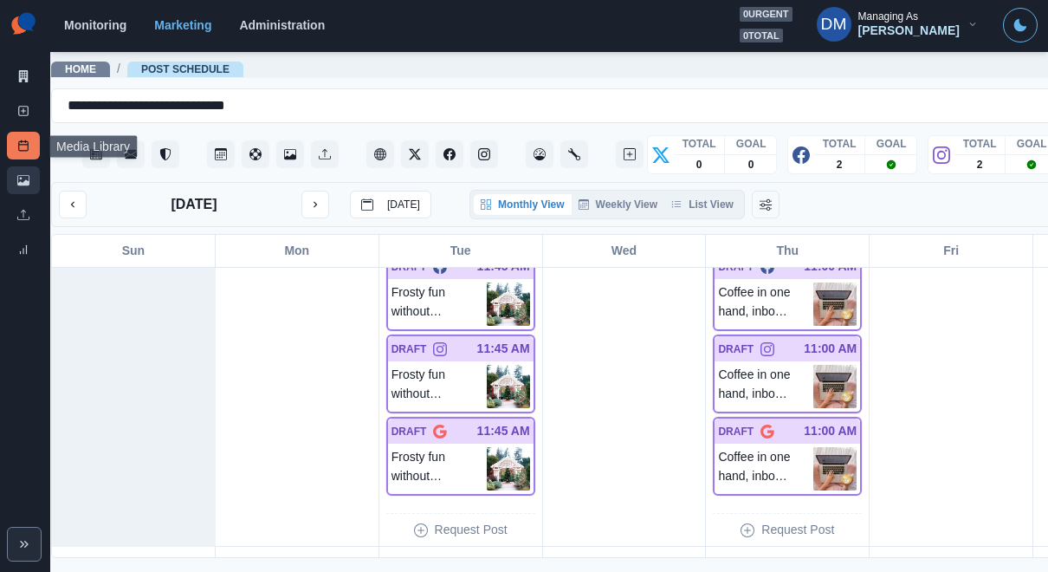
click at [32, 166] on link "Media Library" at bounding box center [23, 180] width 33 height 28
